Goal: Navigation & Orientation: Go to known website

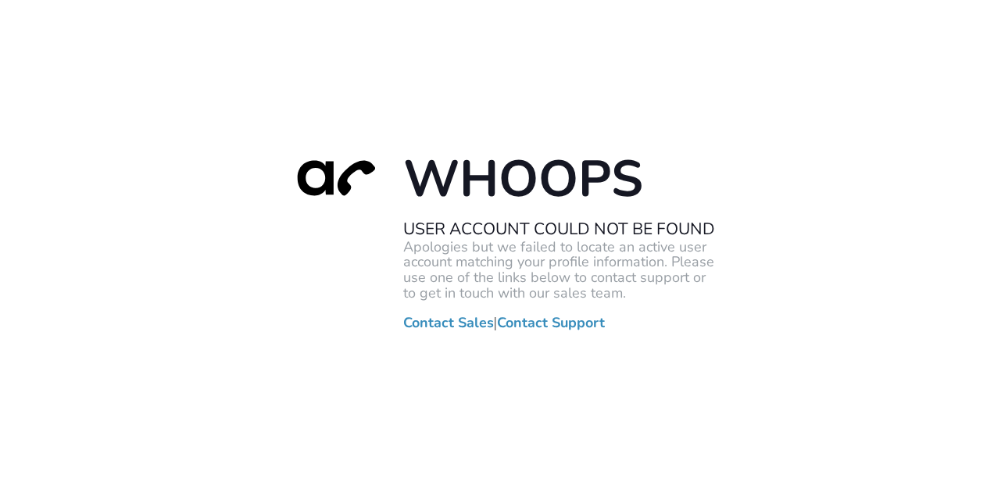
click at [118, 78] on div "Whoops User Account Could Not Be Found Apologies but we failed to locate an act…" at bounding box center [497, 239] width 994 height 478
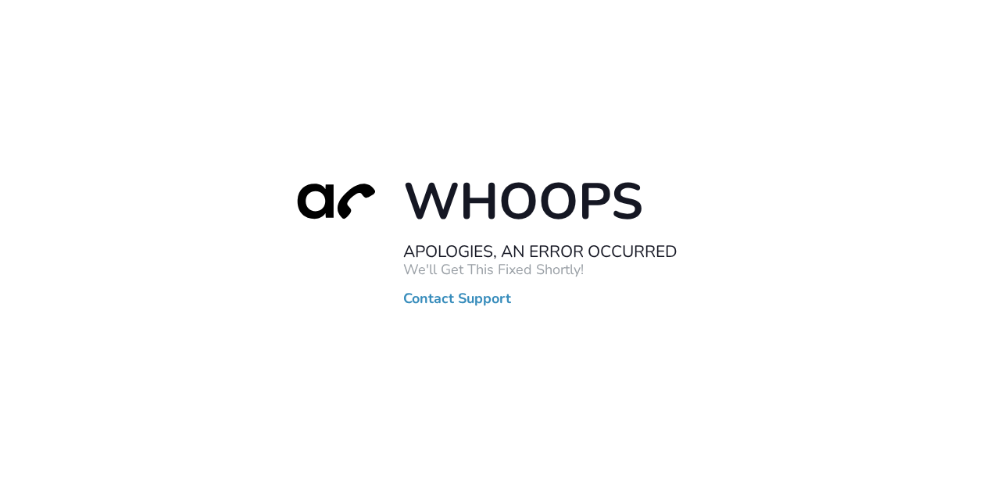
click at [392, 89] on div "Whoops Apologies, An Error Occurred We'll Get This Fixed Shortly! Contact Suppo…" at bounding box center [497, 239] width 994 height 478
